Goal: Transaction & Acquisition: Obtain resource

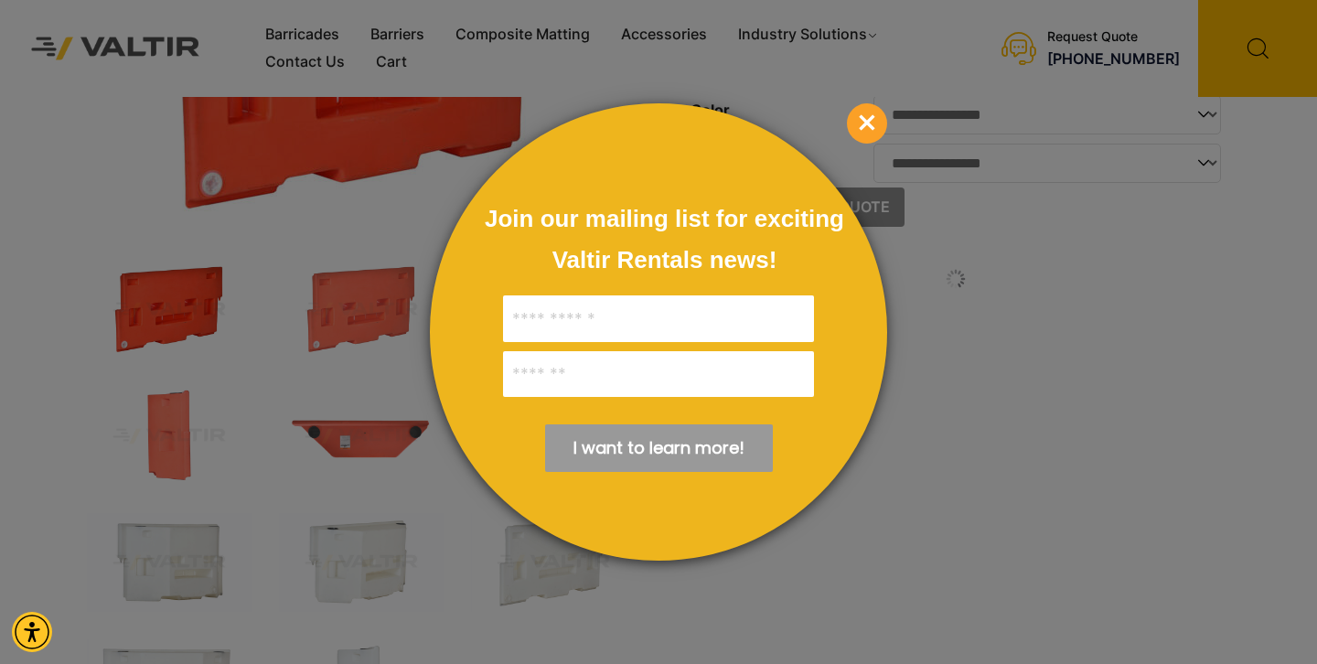
scroll to position [220, 0]
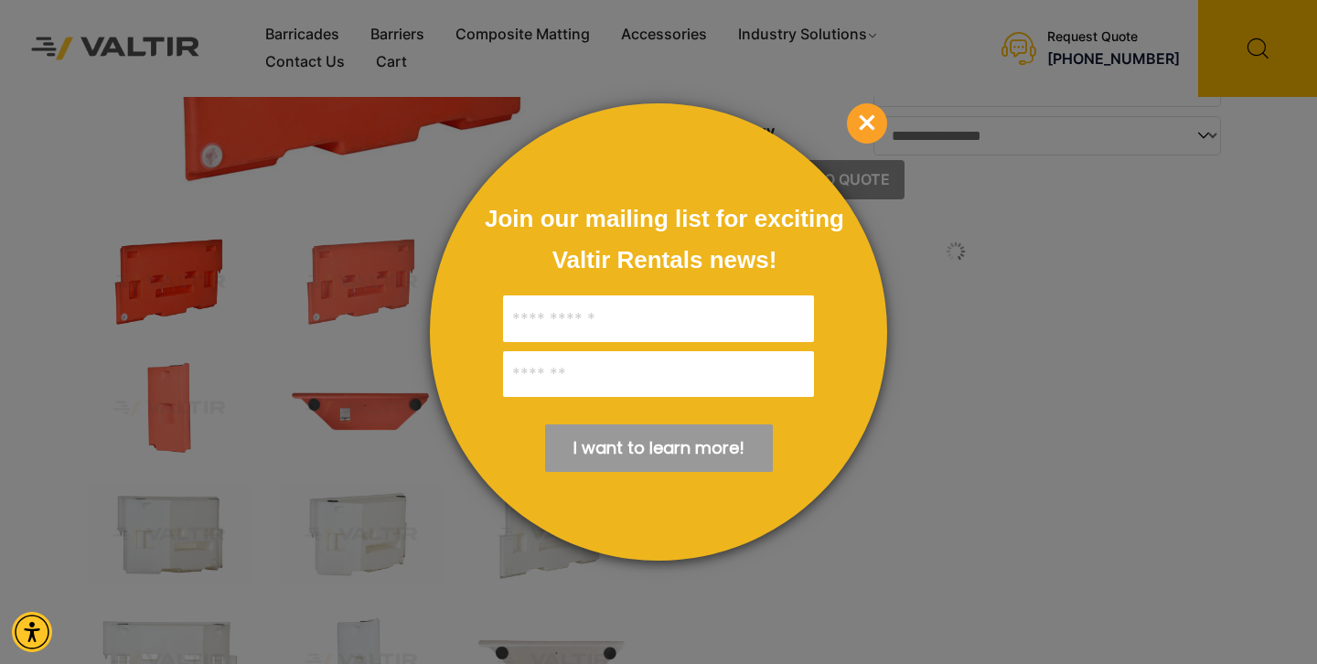
click at [870, 123] on span "×" at bounding box center [867, 123] width 40 height 40
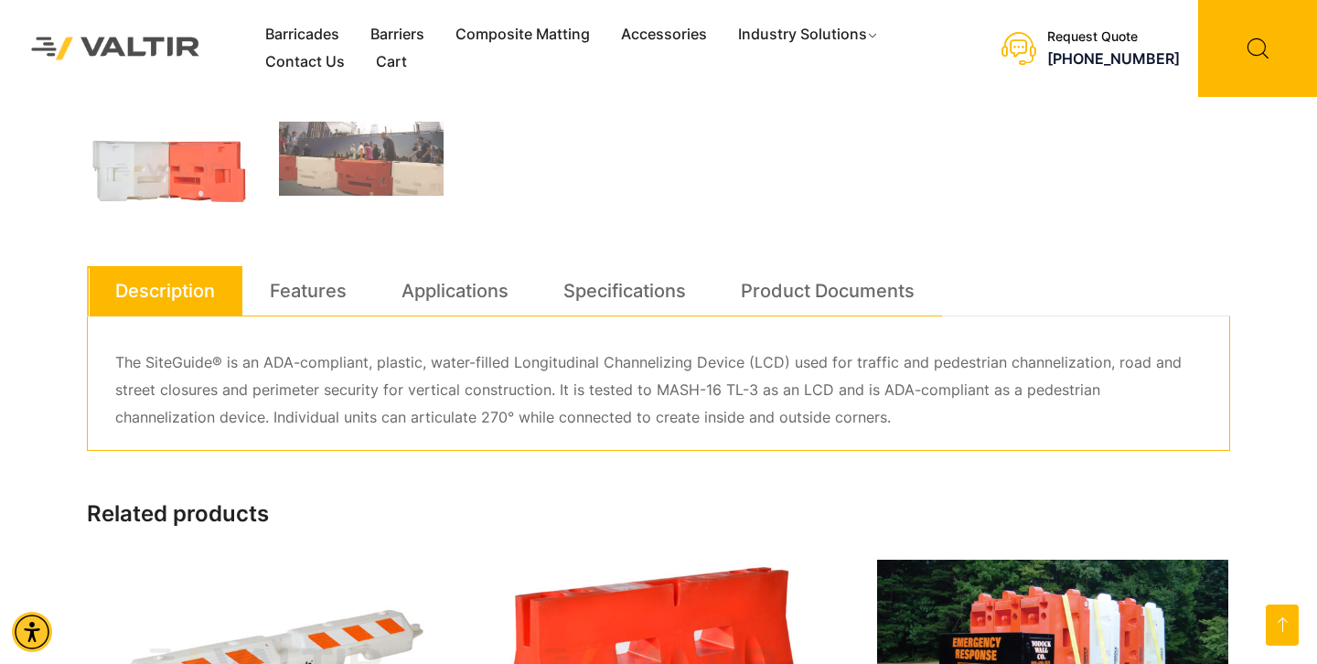
scroll to position [978, 0]
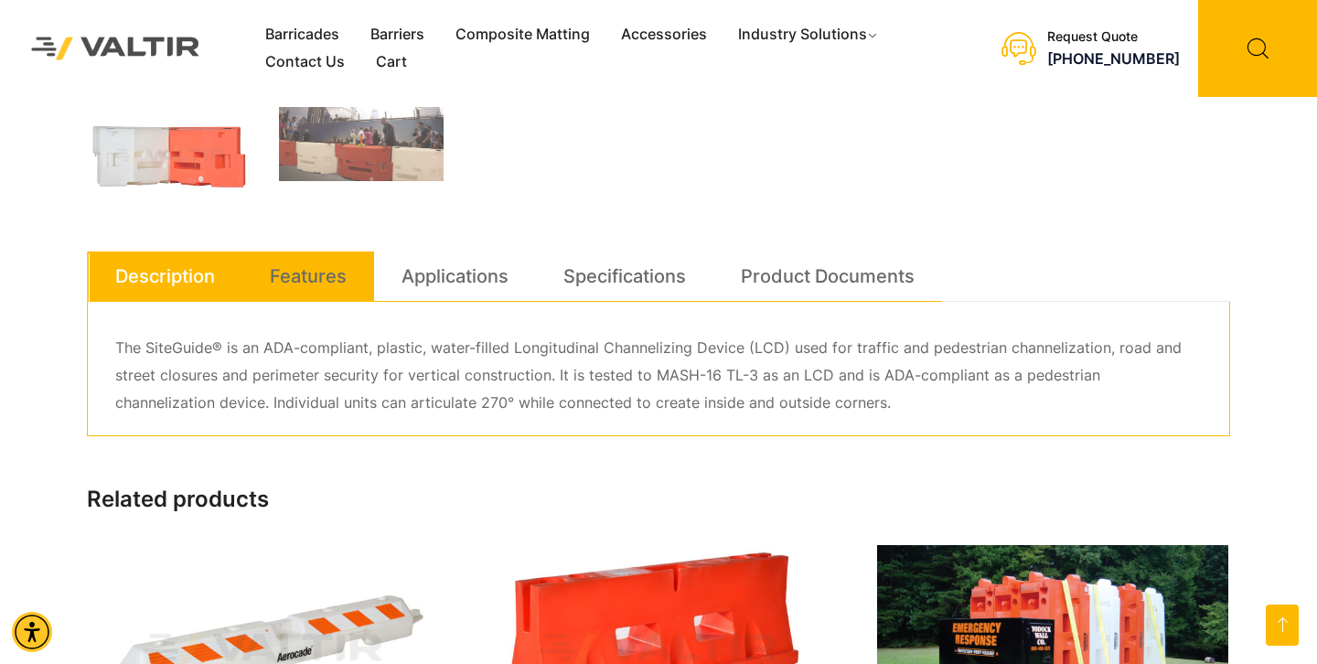
click at [332, 282] on link "Features" at bounding box center [308, 275] width 77 height 49
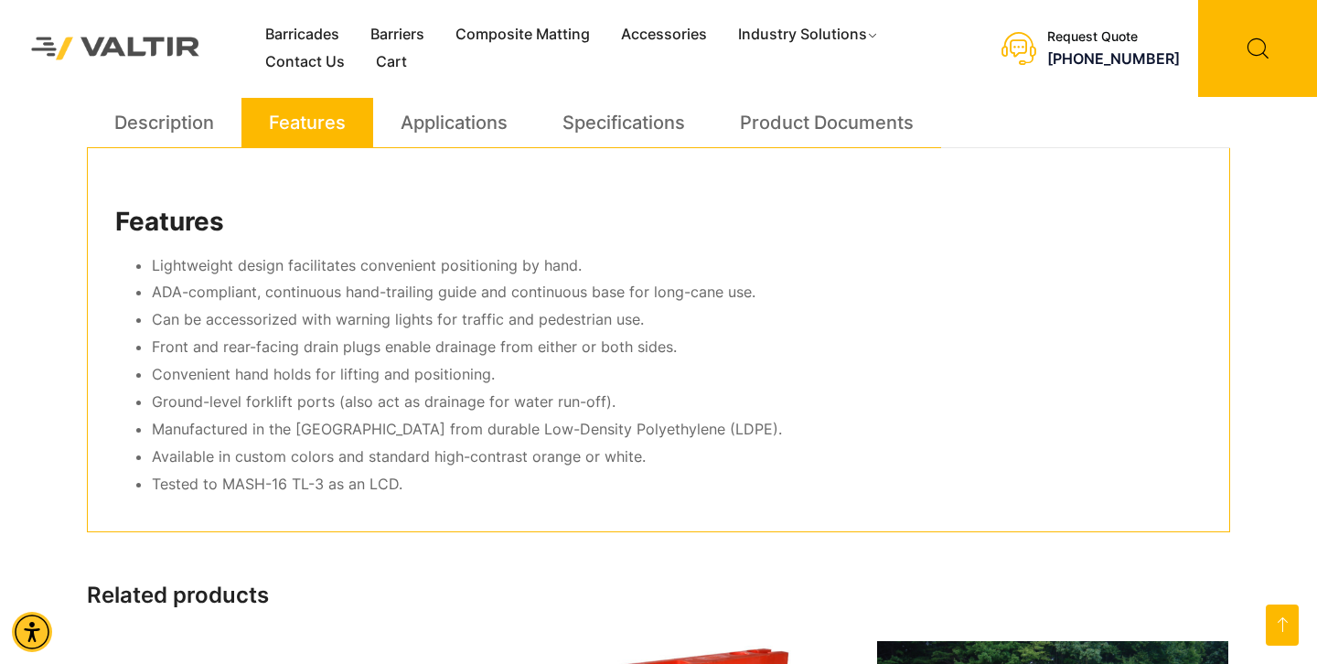
scroll to position [1073, 0]
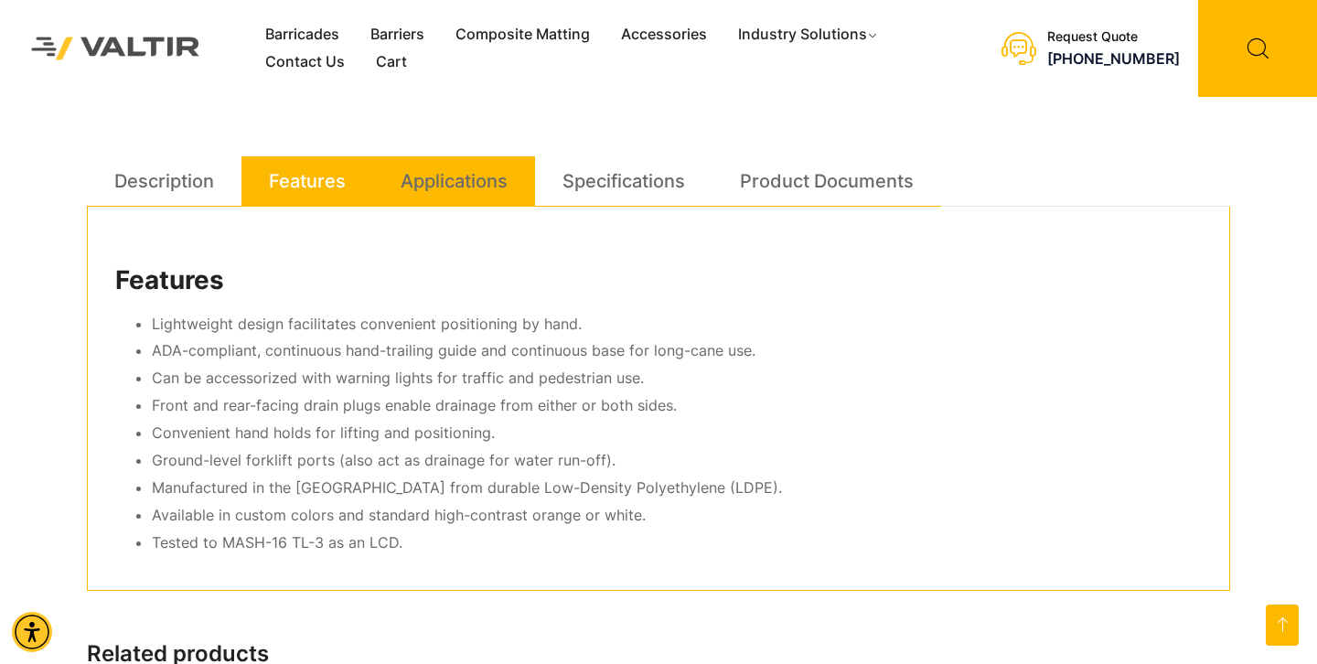
click at [469, 184] on link "Applications" at bounding box center [454, 180] width 107 height 49
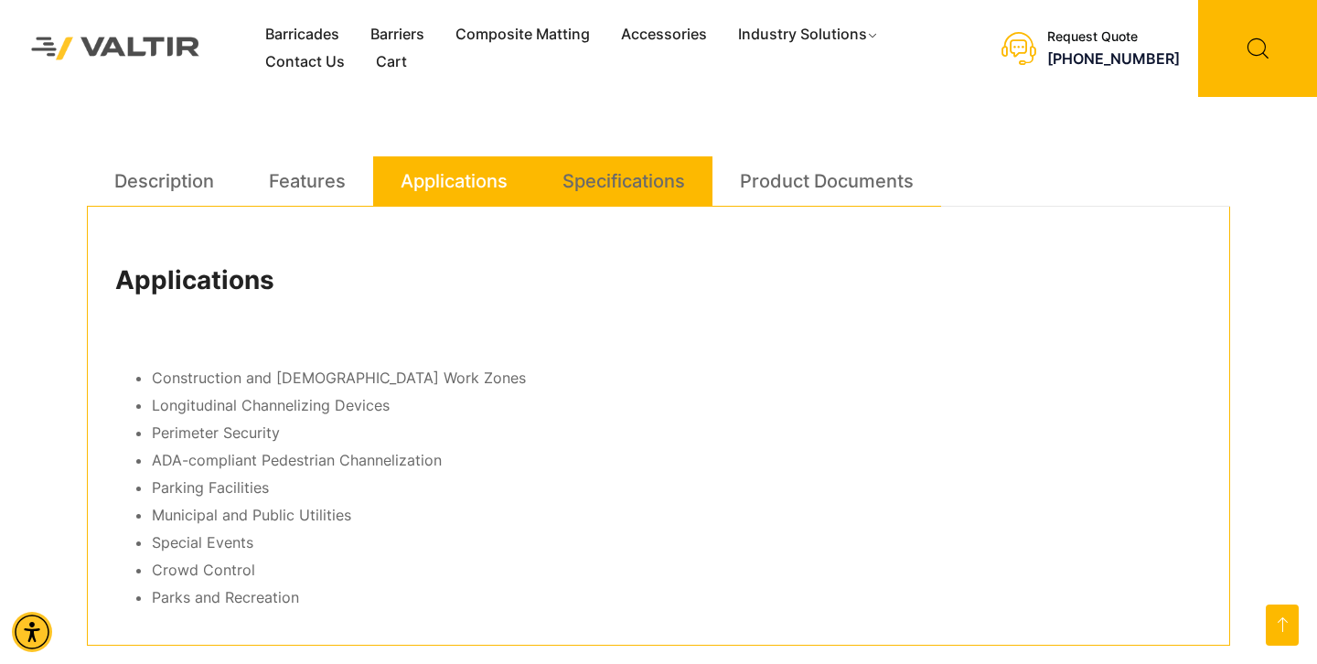
click at [614, 176] on link "Specifications" at bounding box center [623, 180] width 123 height 49
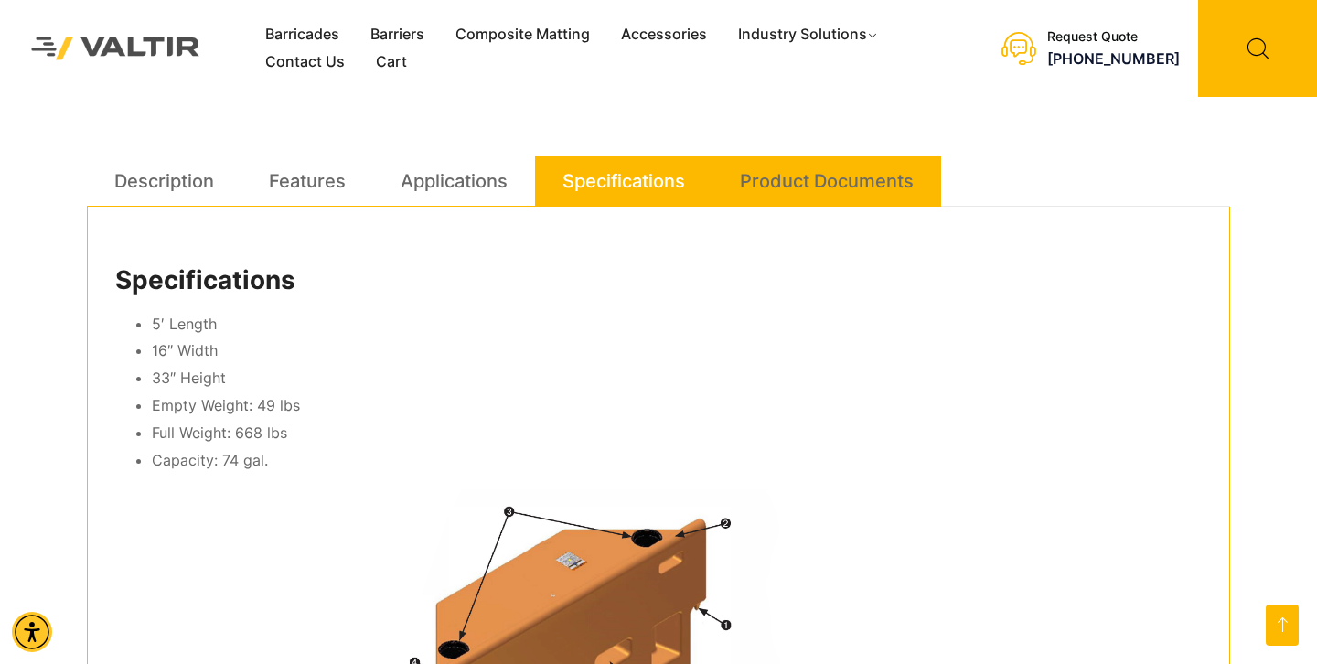
click at [796, 176] on link "Product Documents" at bounding box center [827, 180] width 174 height 49
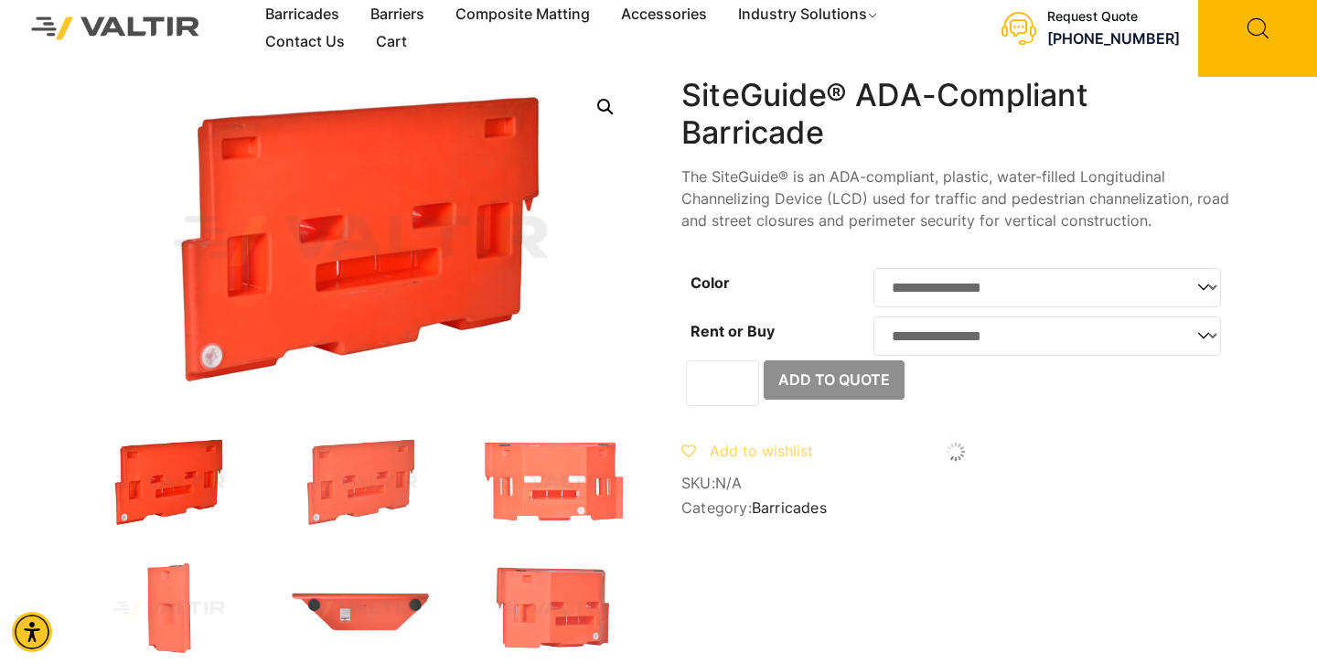
scroll to position [0, 0]
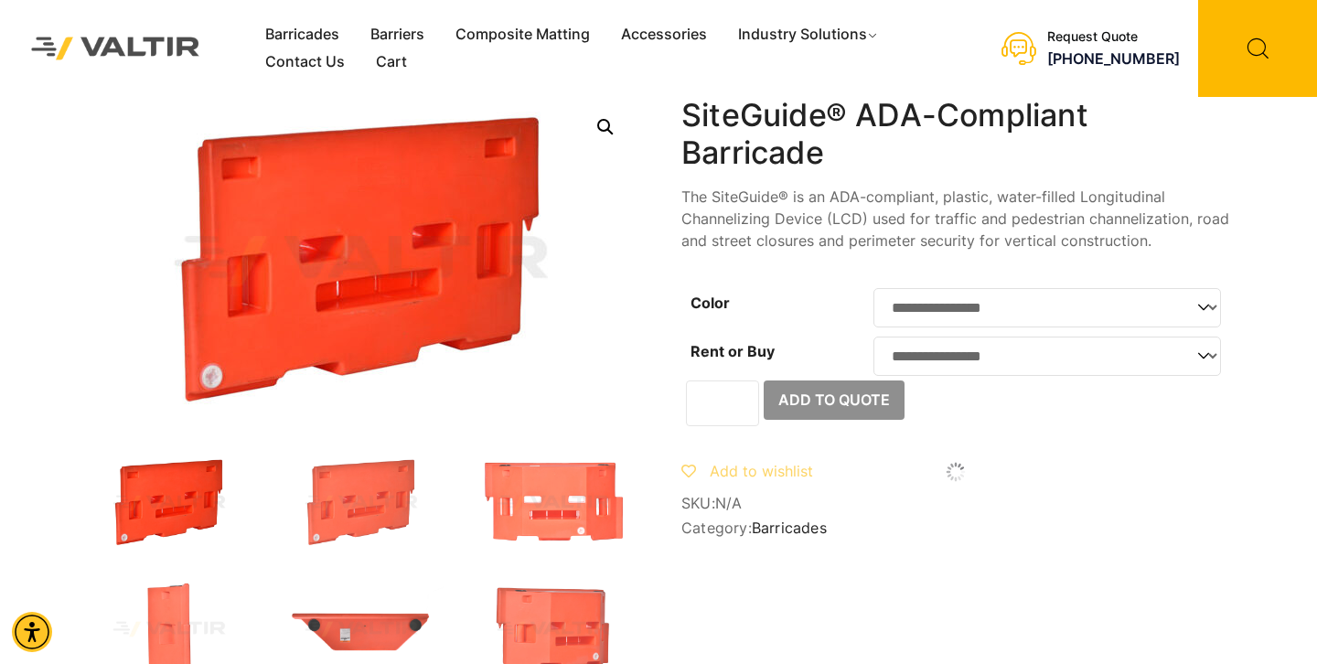
click at [912, 297] on select "**********" at bounding box center [1046, 307] width 347 height 39
click at [880, 359] on select "**********" at bounding box center [1046, 356] width 347 height 39
click at [928, 366] on select "**********" at bounding box center [1046, 356] width 347 height 39
click at [297, 37] on link "Barricades" at bounding box center [302, 34] width 105 height 27
click at [284, 39] on link "Barricades" at bounding box center [302, 34] width 105 height 27
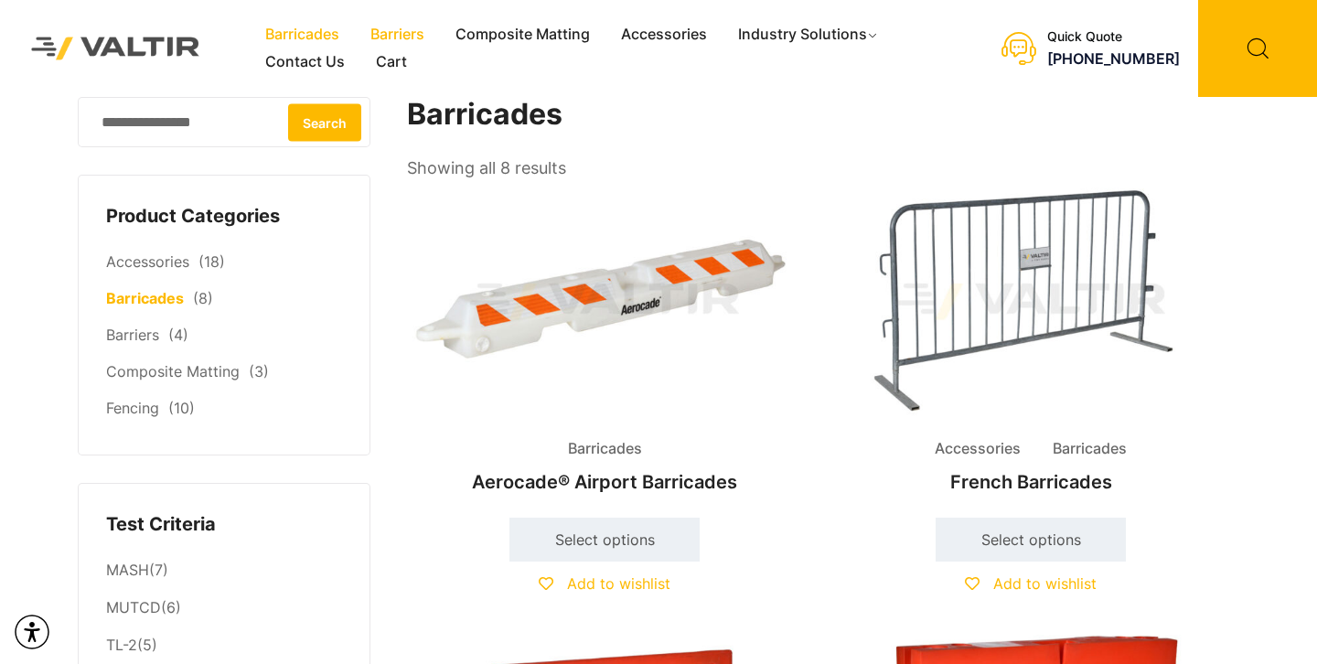
click at [401, 40] on link "Barriers" at bounding box center [397, 34] width 85 height 27
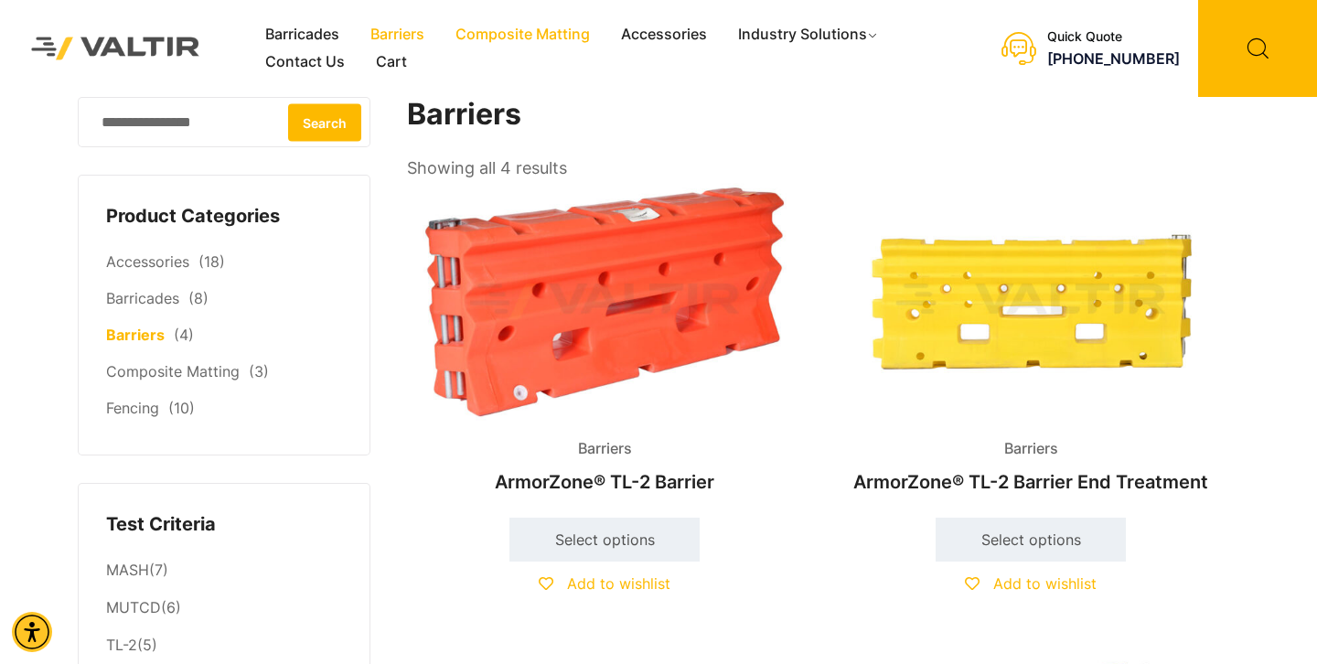
click at [495, 37] on link "Composite Matting" at bounding box center [523, 34] width 166 height 27
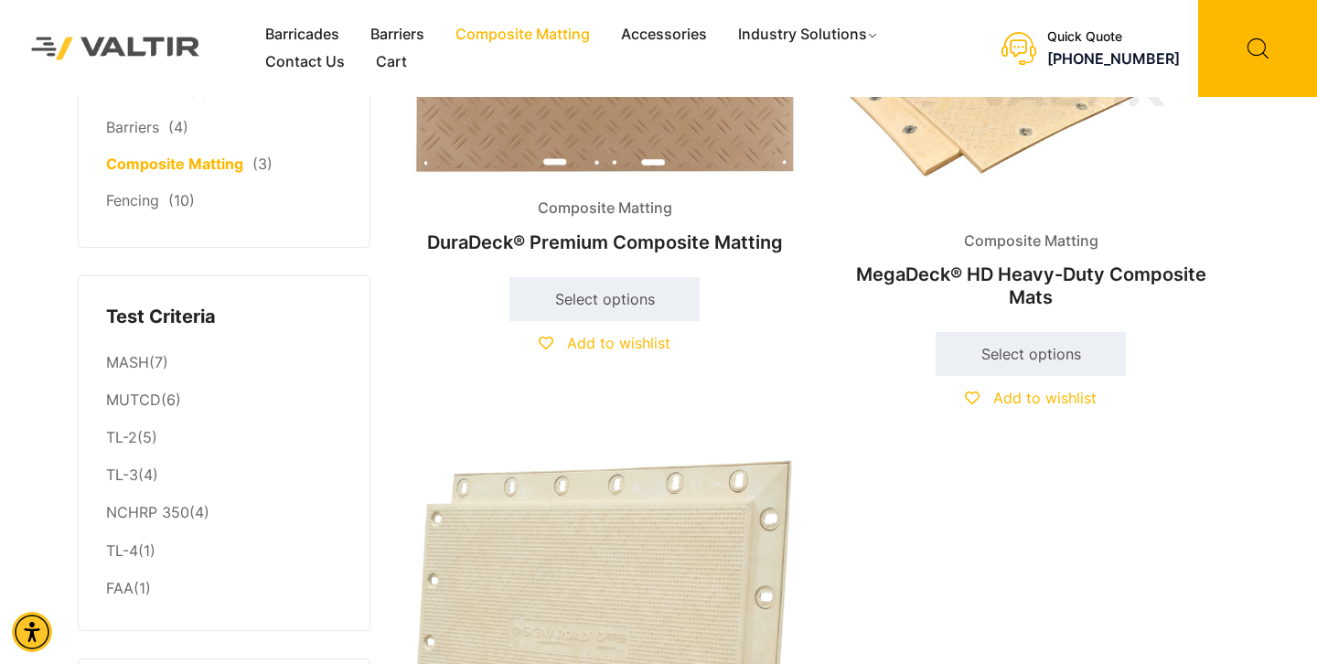
scroll to position [221, 0]
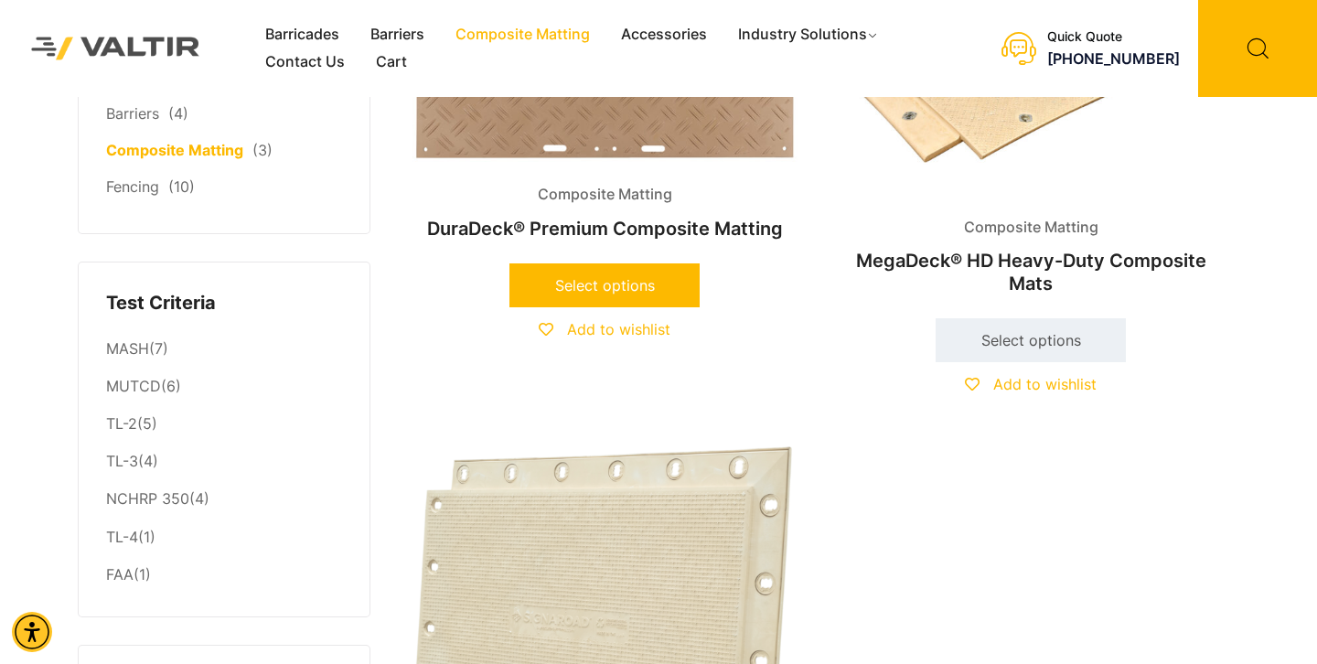
click at [566, 280] on link "Select options" at bounding box center [604, 285] width 190 height 44
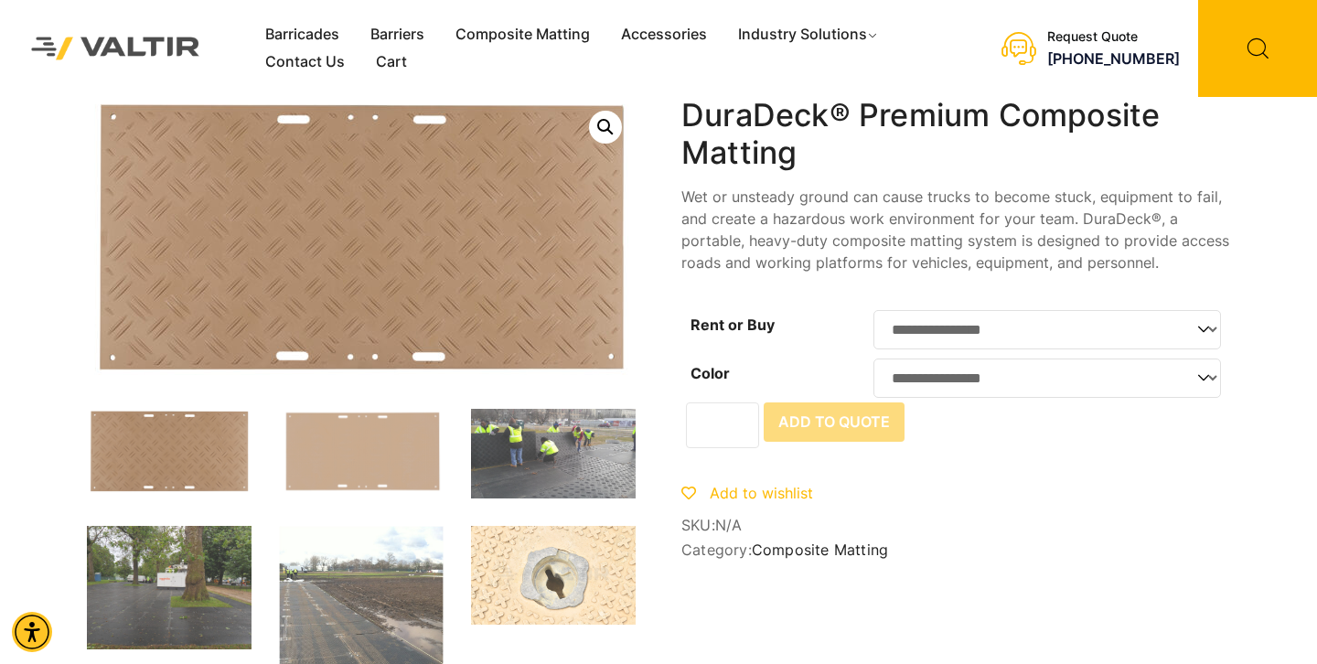
click at [802, 435] on button "Add to Quote" at bounding box center [834, 422] width 141 height 40
click at [550, 36] on link "Composite Matting" at bounding box center [523, 34] width 166 height 27
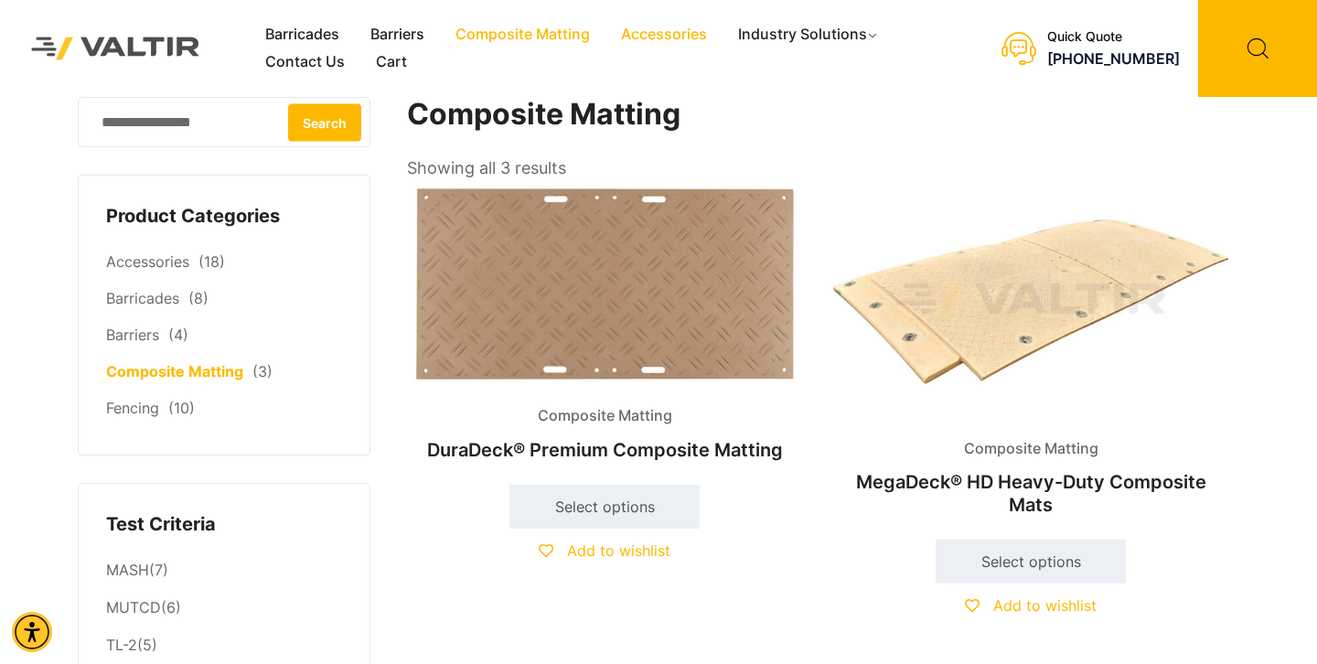
click at [655, 37] on link "Accessories" at bounding box center [663, 34] width 117 height 27
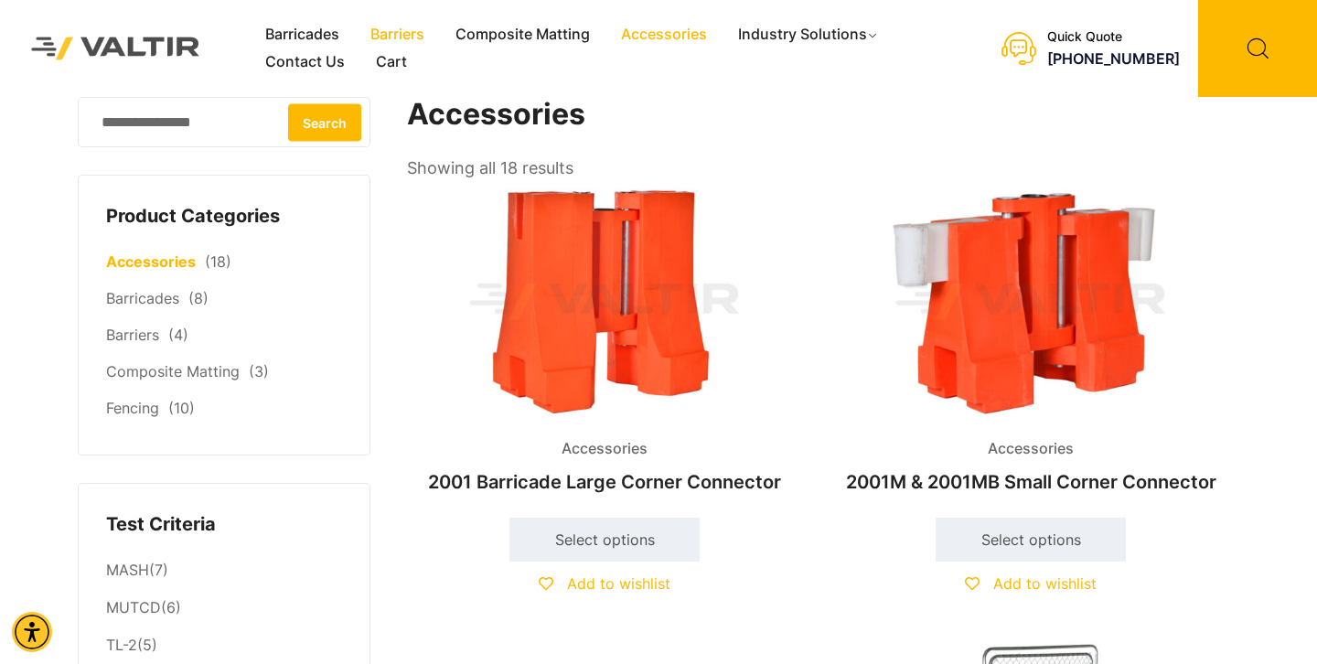
click at [435, 37] on link "Barriers" at bounding box center [397, 34] width 85 height 27
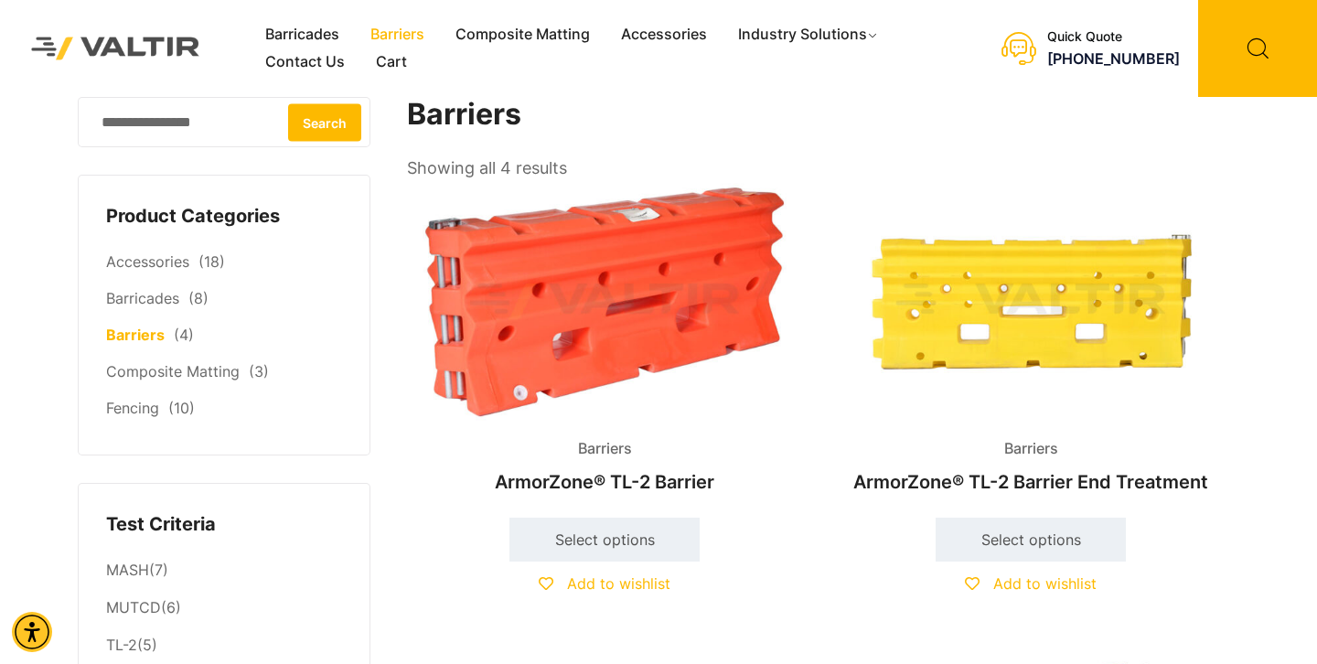
click at [170, 47] on img at bounding box center [116, 48] width 204 height 58
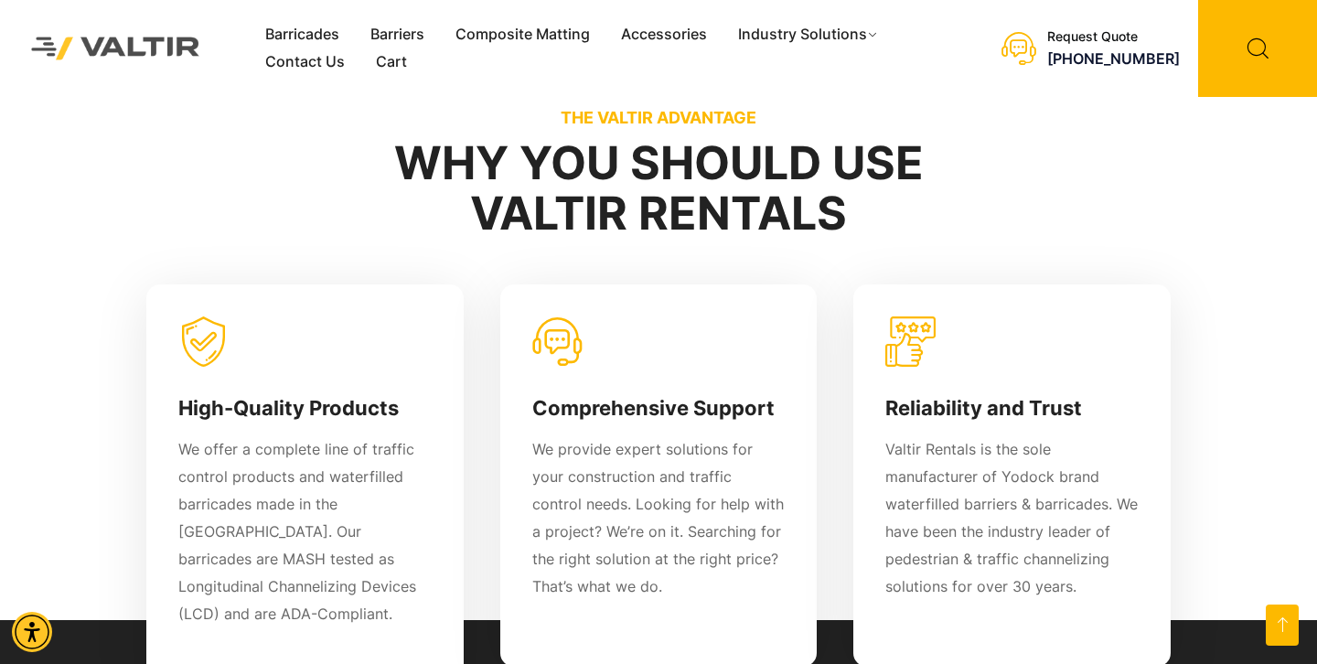
scroll to position [1327, 0]
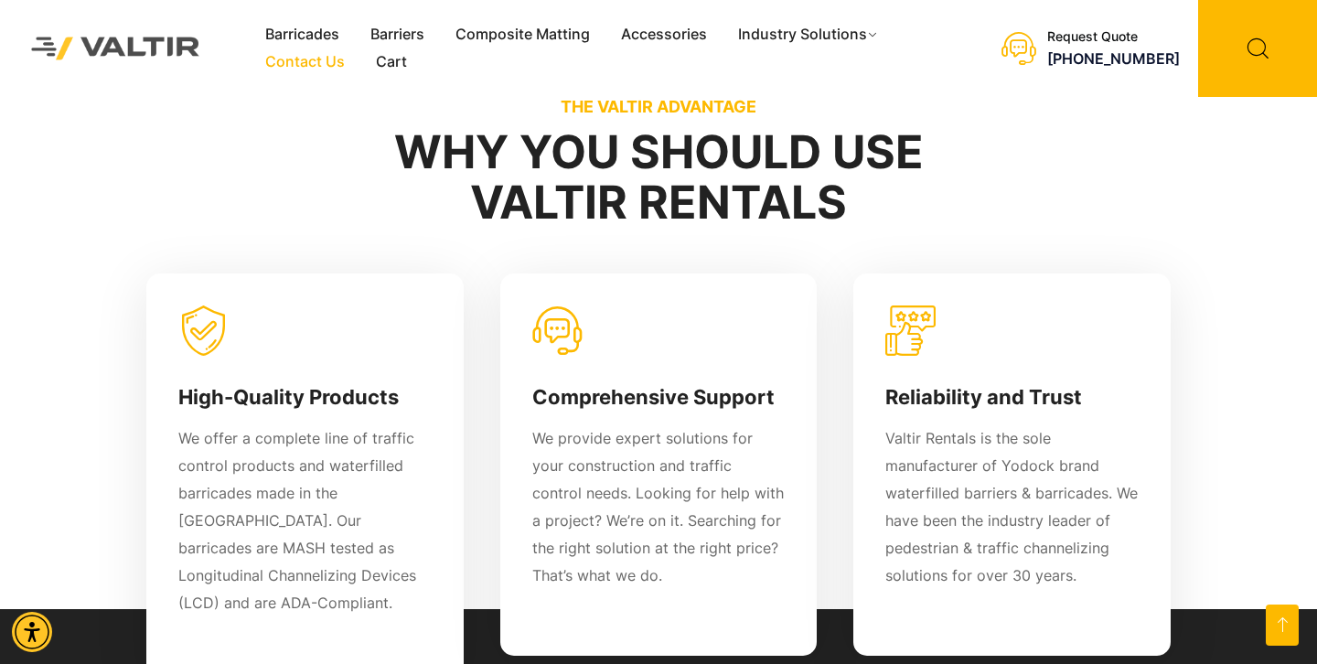
click at [303, 63] on link "Contact Us" at bounding box center [305, 61] width 111 height 27
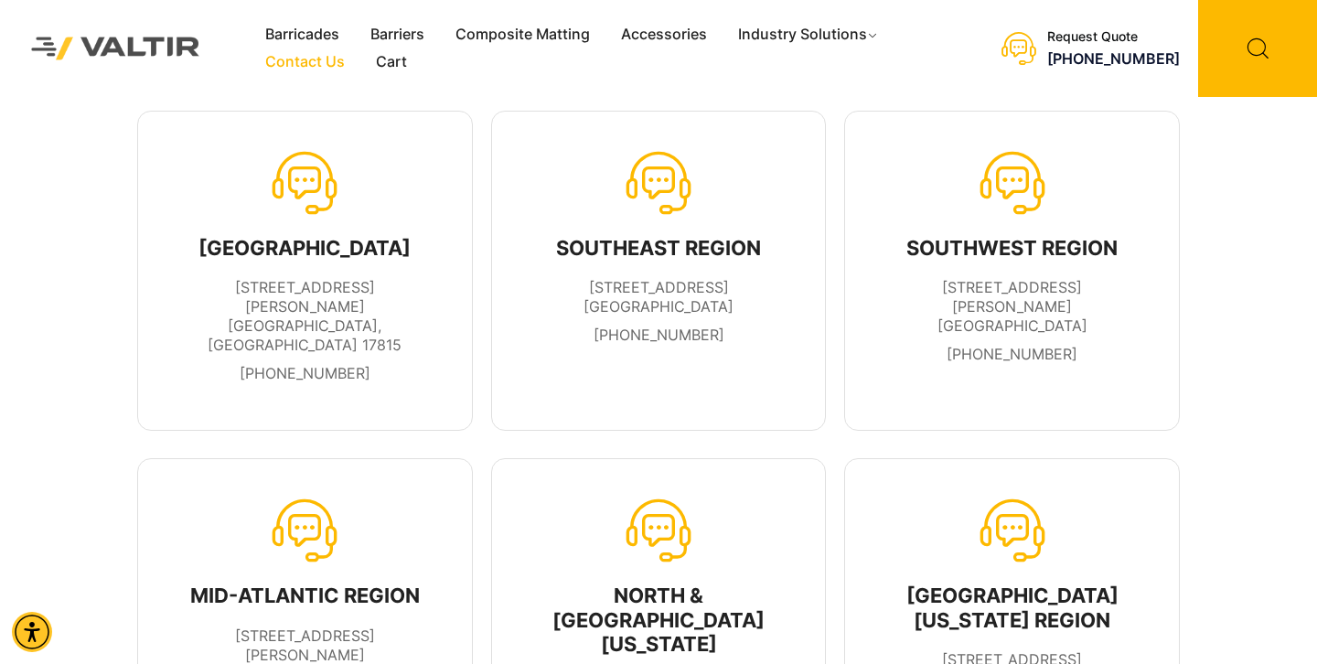
click at [328, 64] on link "Contact Us" at bounding box center [305, 61] width 111 height 27
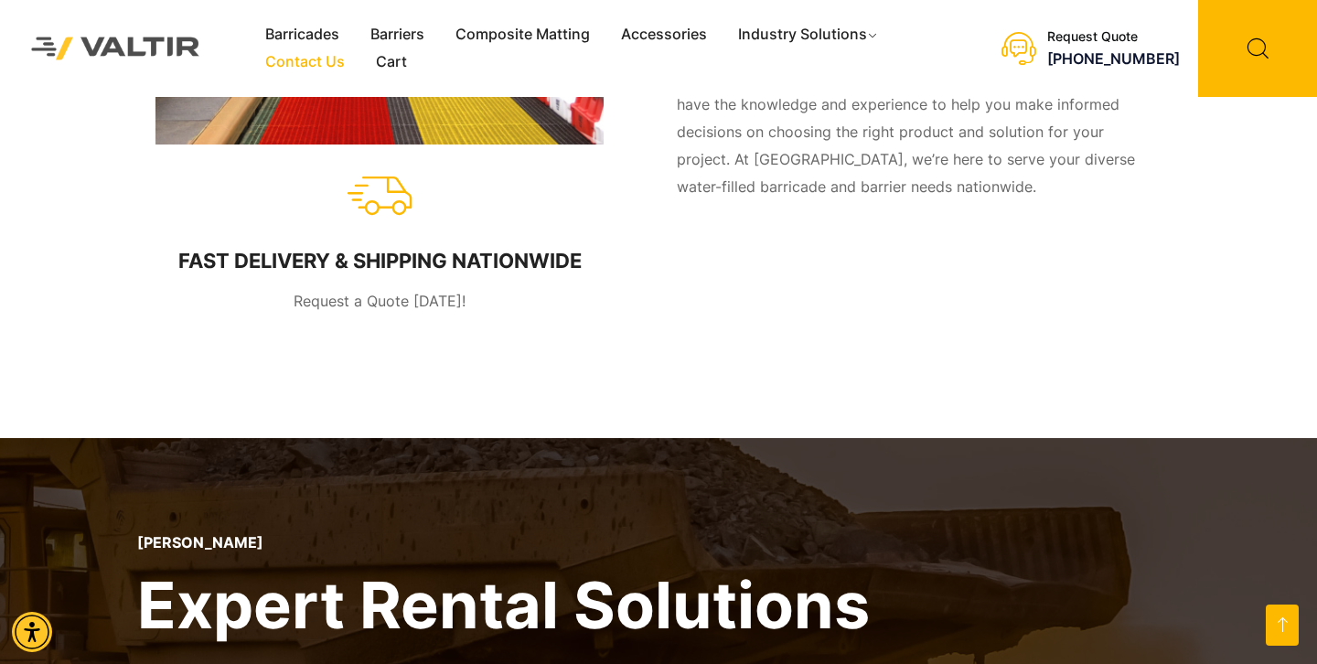
scroll to position [1091, 0]
